Goal: Task Accomplishment & Management: Manage account settings

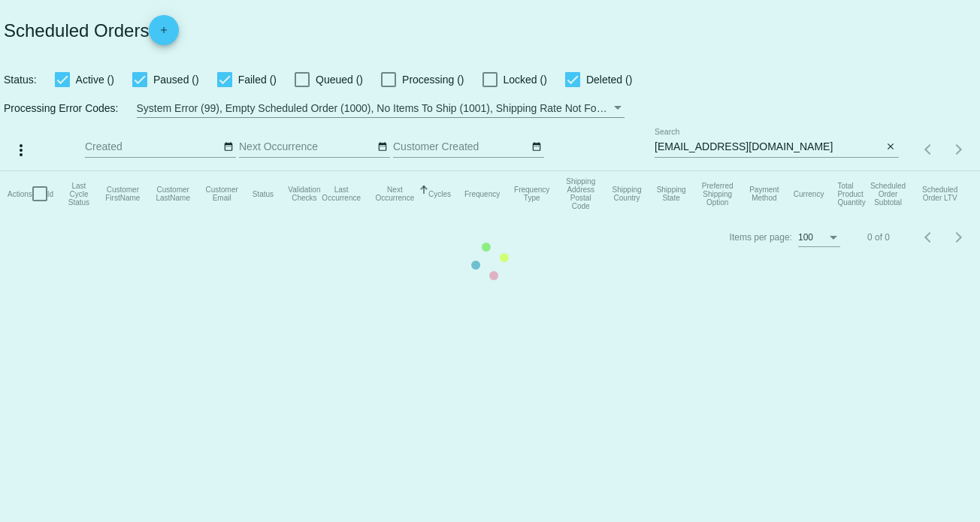
click at [722, 171] on mat-table "Actions Id Last Cycle Status Customer FirstName Customer LastName Customer Emai…" at bounding box center [490, 193] width 980 height 45
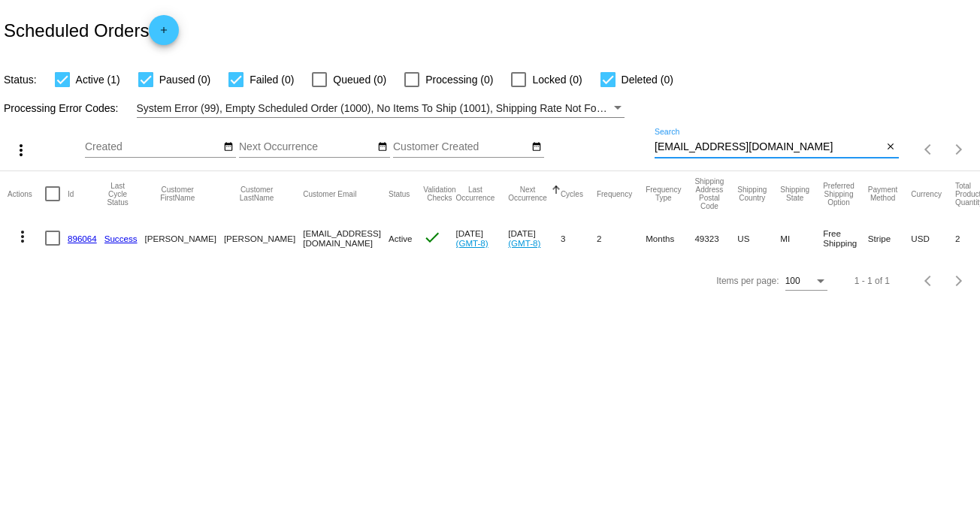
click at [721, 144] on input "jtjliszewski@outlook.com" at bounding box center [768, 147] width 228 height 12
paste input "[PERSON_NAME]"
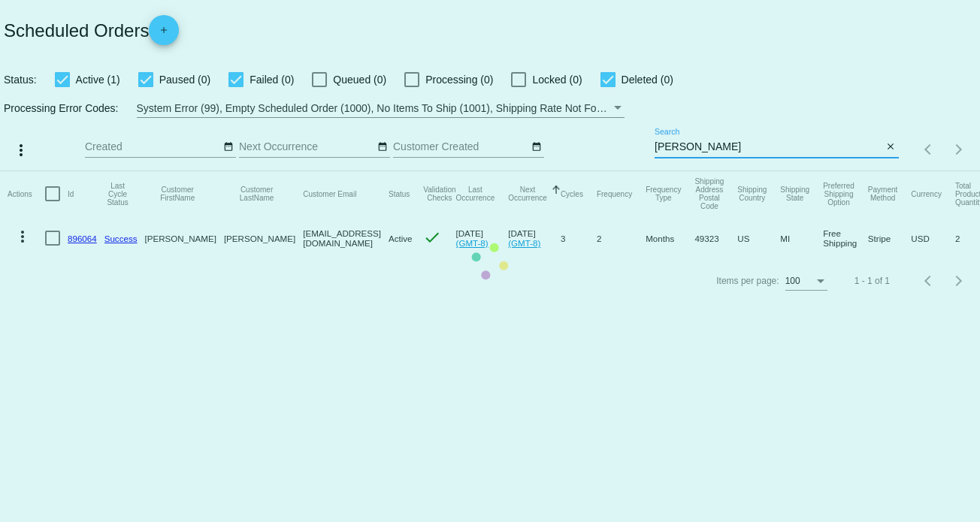
type input "[PERSON_NAME]"
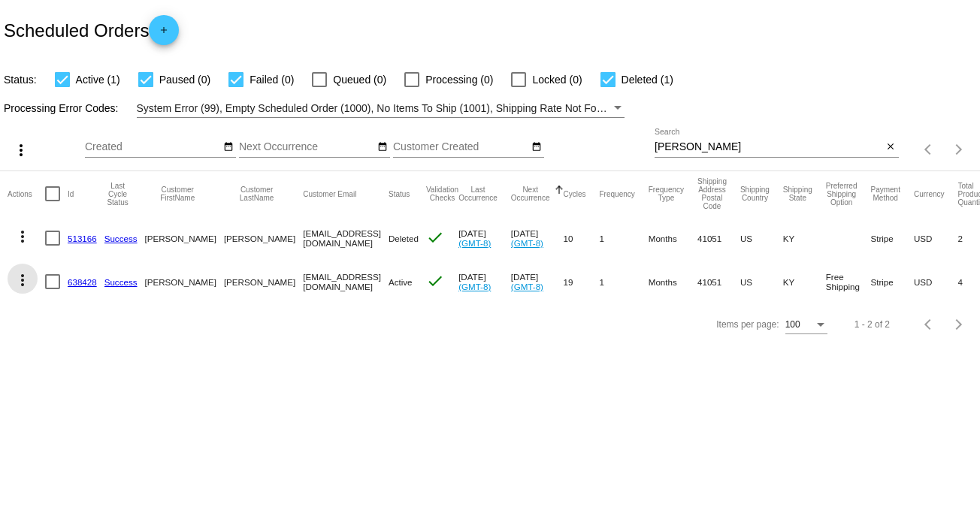
click at [24, 278] on mat-icon "more_vert" at bounding box center [23, 280] width 18 height 18
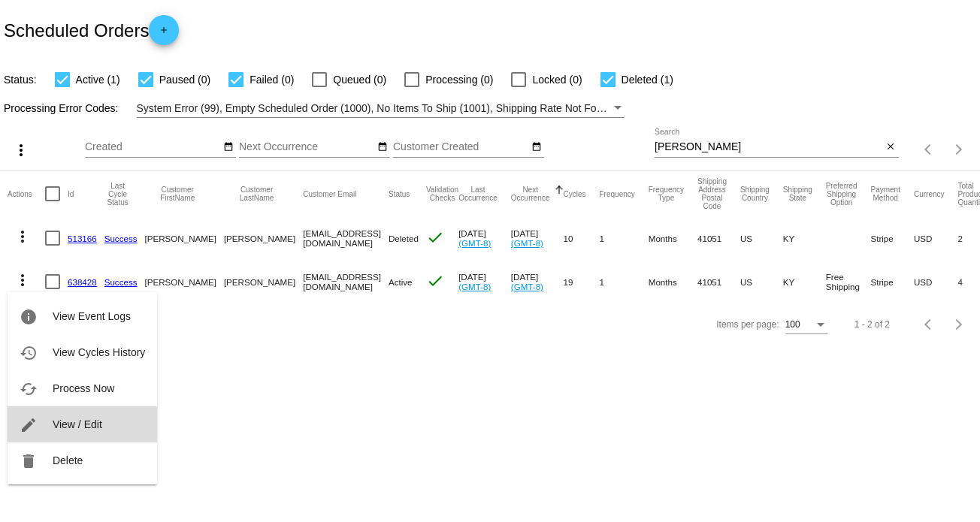
click at [96, 421] on span "View / Edit" at bounding box center [78, 425] width 50 height 12
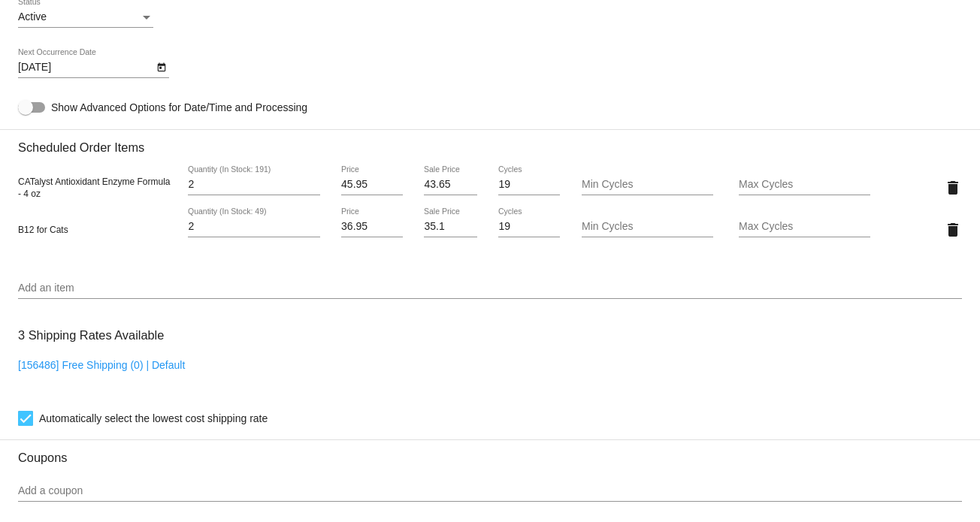
scroll to position [977, 0]
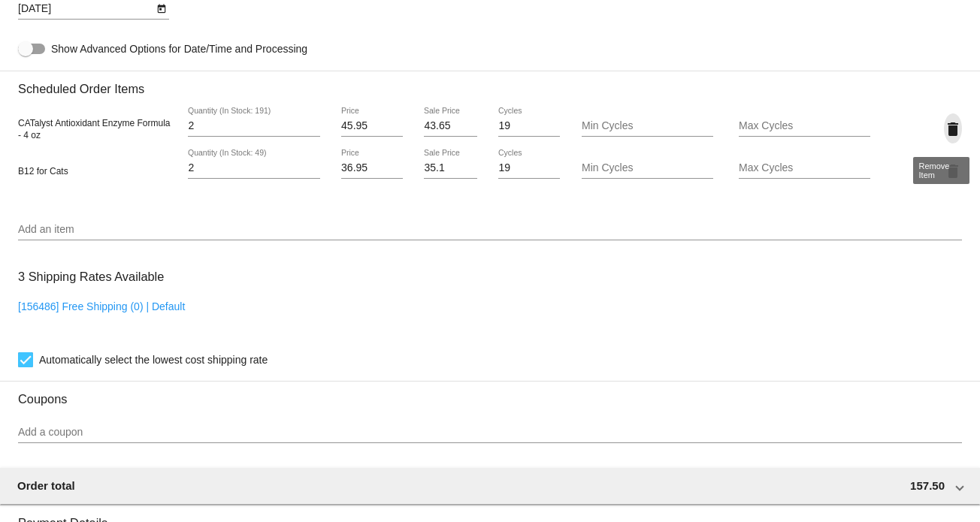
click at [946, 131] on mat-icon "delete" at bounding box center [953, 129] width 18 height 18
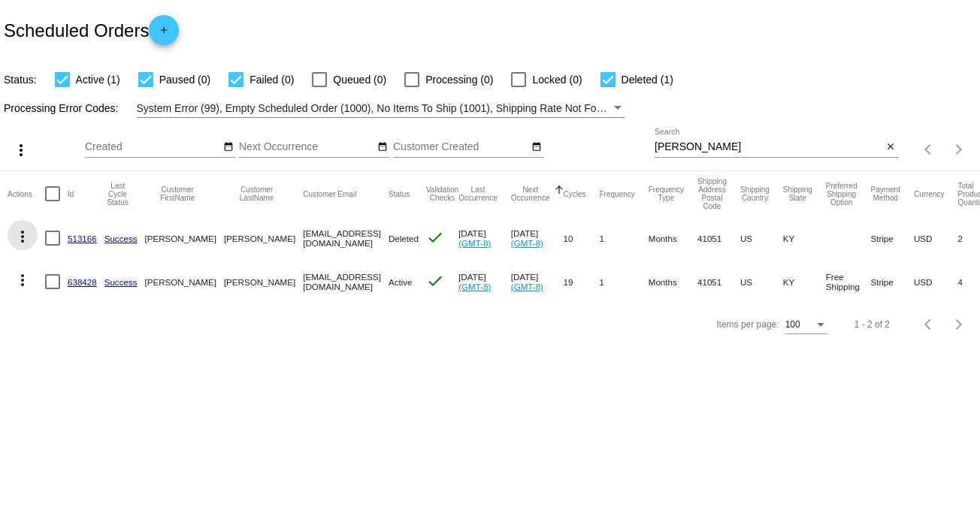
click at [25, 232] on mat-icon "more_vert" at bounding box center [23, 237] width 18 height 18
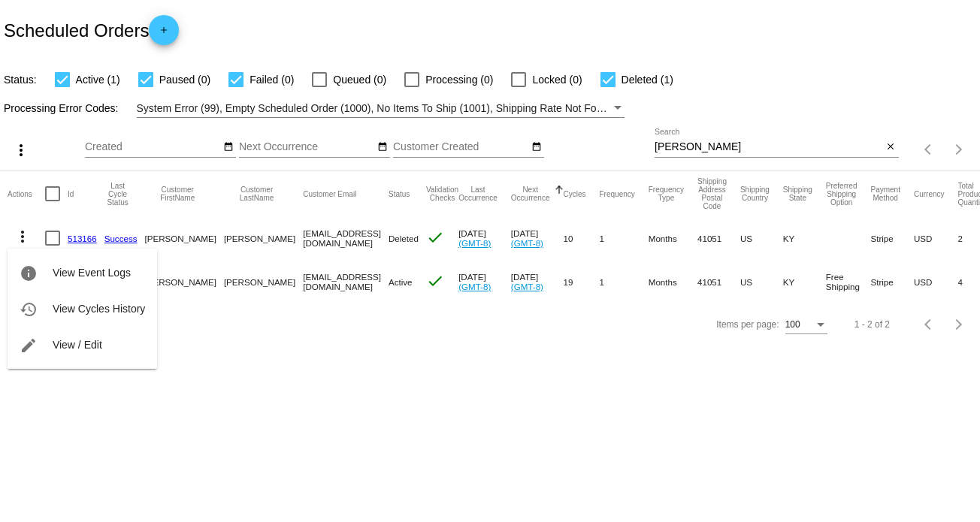
click at [612, 80] on div at bounding box center [490, 261] width 980 height 522
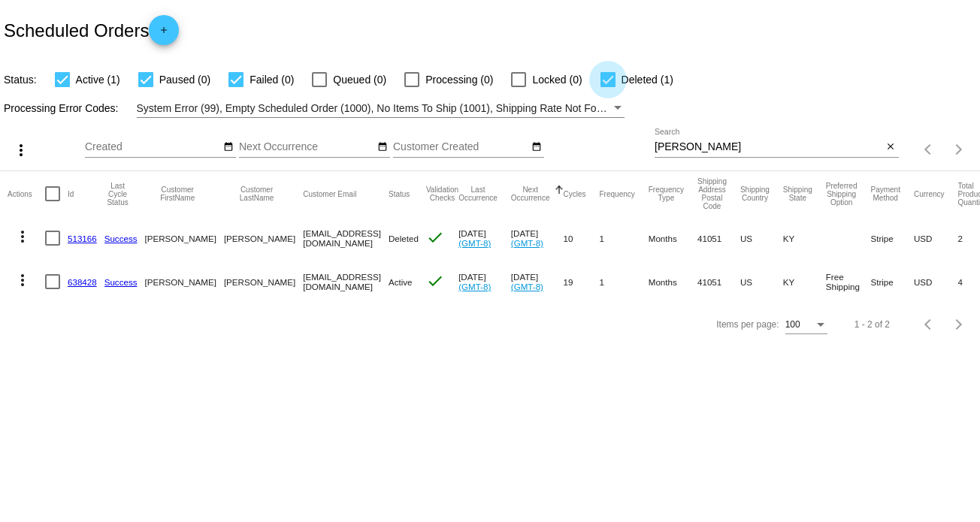
click at [603, 80] on div at bounding box center [607, 79] width 15 height 15
click at [607, 87] on input "Deleted (1)" at bounding box center [607, 87] width 1 height 1
checkbox input "false"
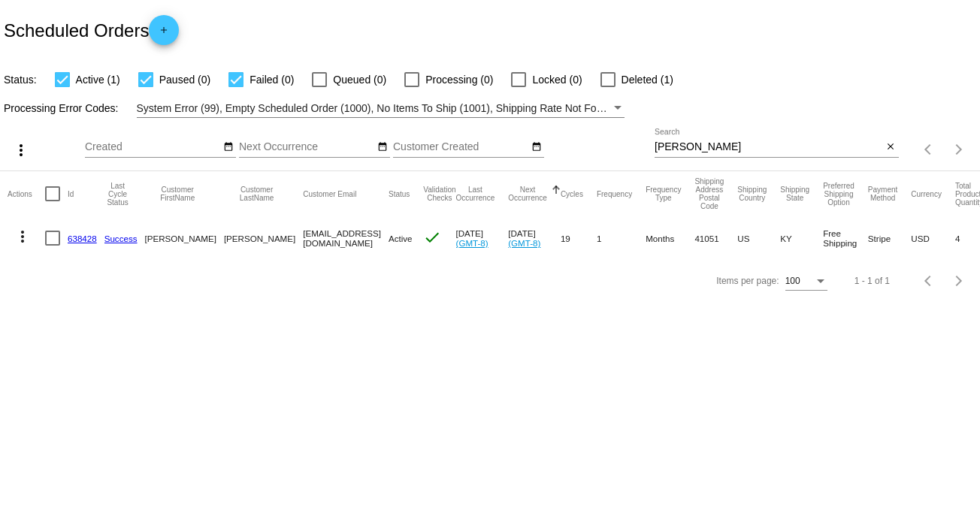
click at [23, 239] on mat-icon "more_vert" at bounding box center [23, 237] width 18 height 18
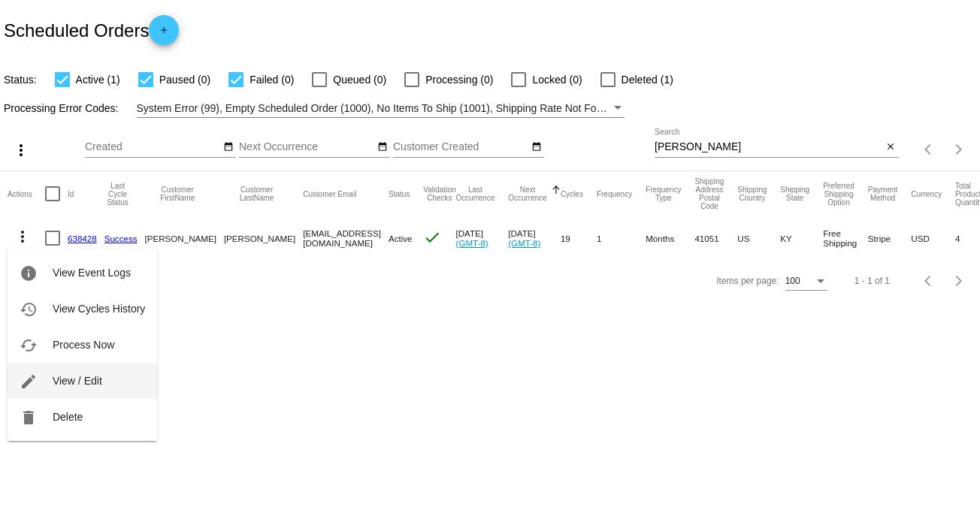
click at [59, 385] on span "View / Edit" at bounding box center [78, 381] width 50 height 12
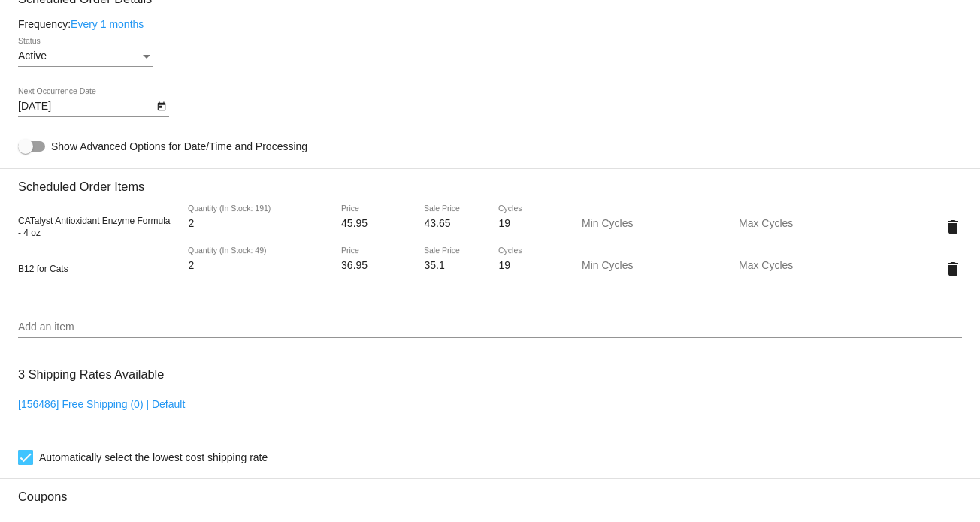
scroll to position [902, 0]
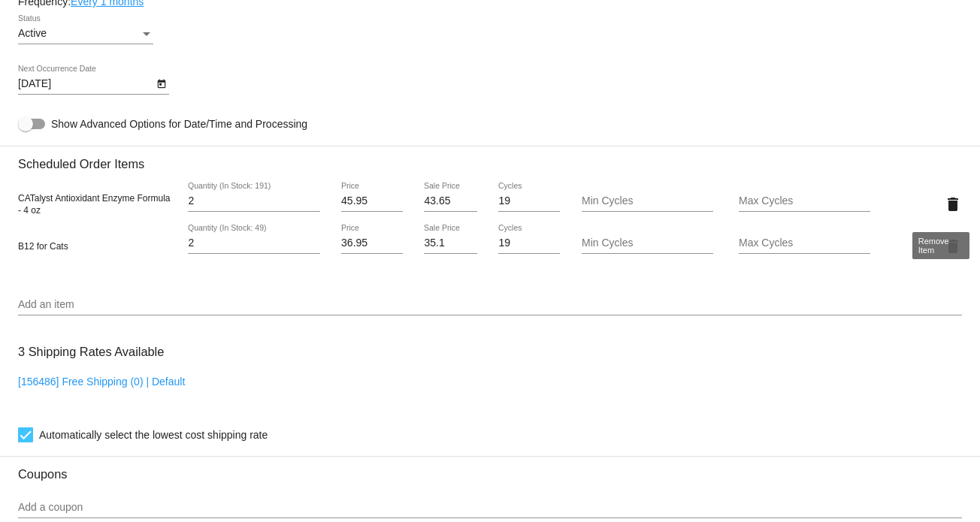
click at [944, 200] on mat-icon "delete" at bounding box center [953, 204] width 18 height 18
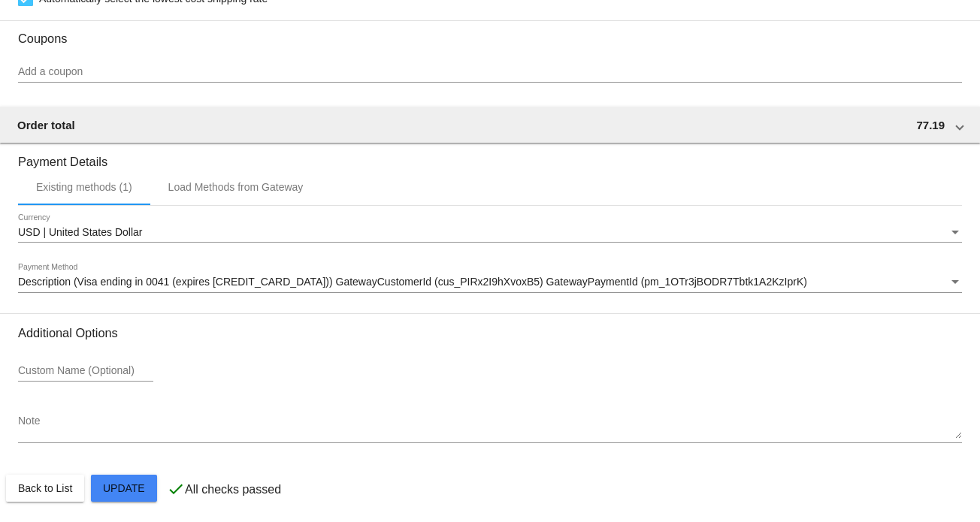
scroll to position [1304, 0]
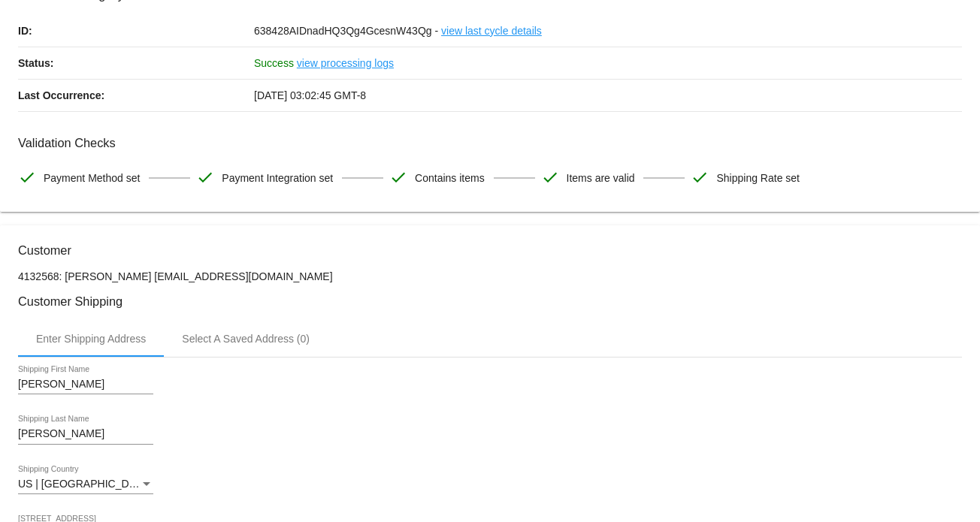
scroll to position [0, 0]
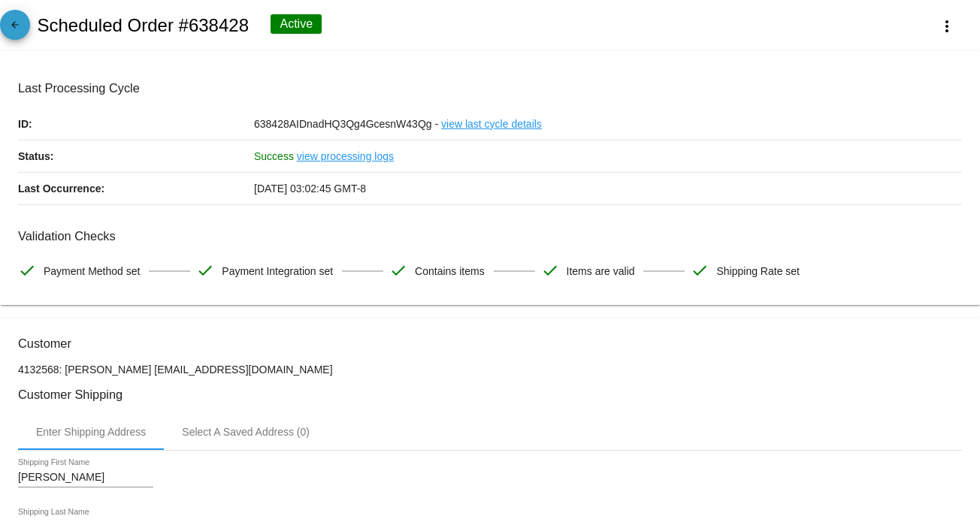
click at [13, 20] on mat-icon "arrow_back" at bounding box center [15, 29] width 18 height 18
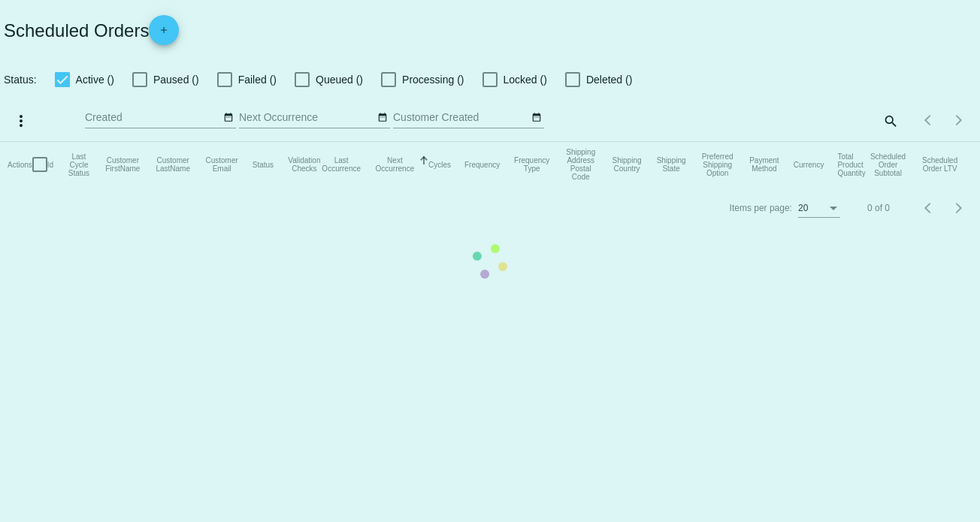
checkbox input "true"
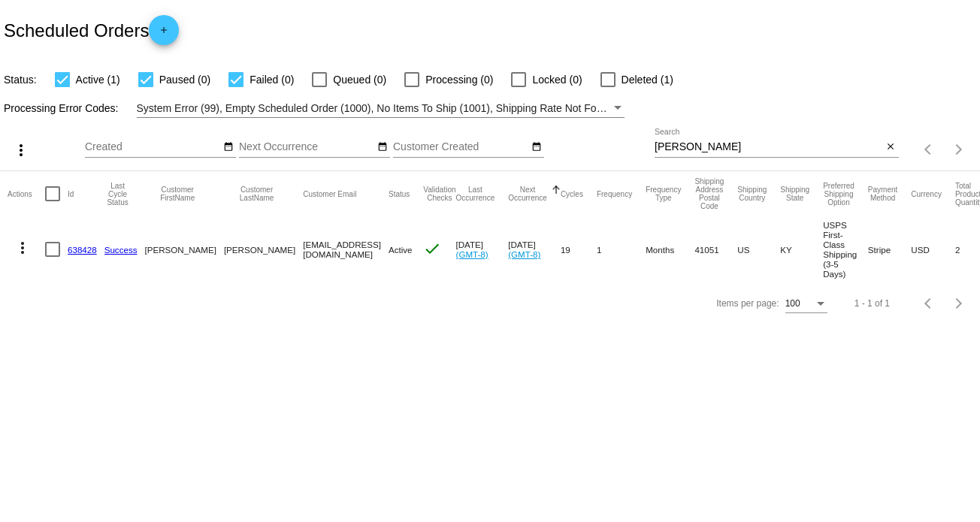
scroll to position [0, 55]
